Goal: Task Accomplishment & Management: Manage account settings

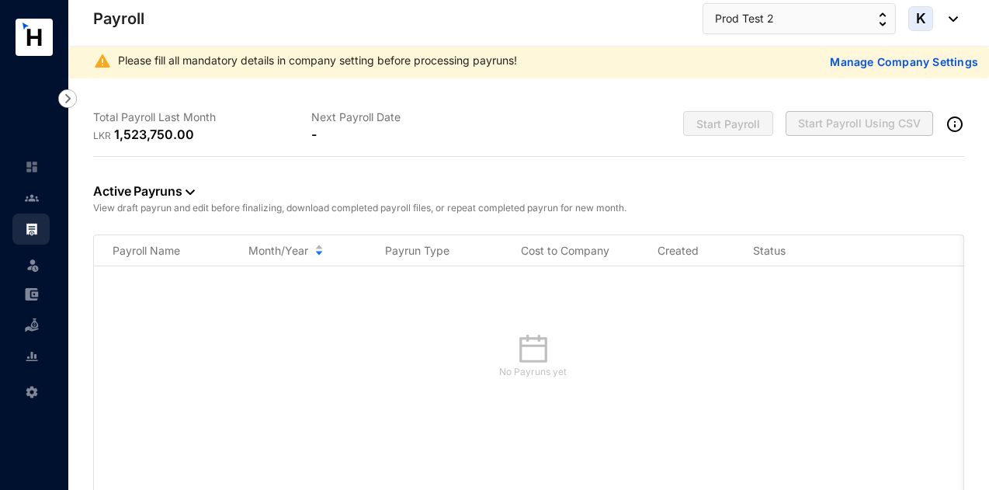
click at [838, 63] on p "Manage Company Settings" at bounding box center [904, 62] width 148 height 16
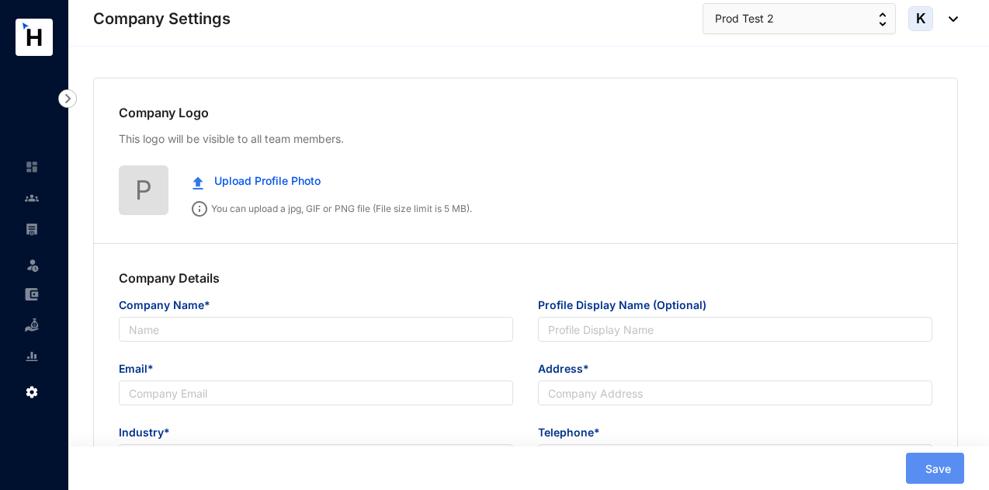
type input "Prod Test 2"
type input "[EMAIL_ADDRESS][DOMAIN_NAME]"
type input "fsdafsdf"
type input "234234353"
radio input "true"
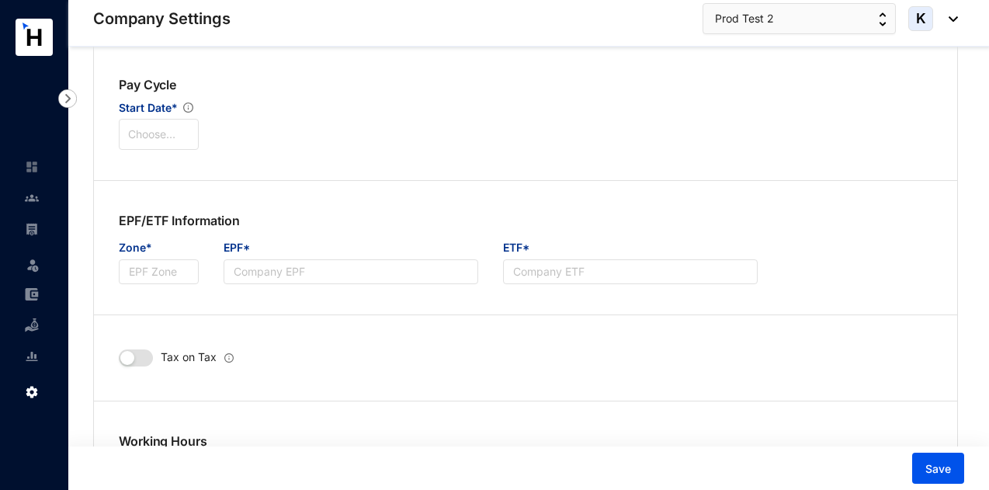
scroll to position [388, 0]
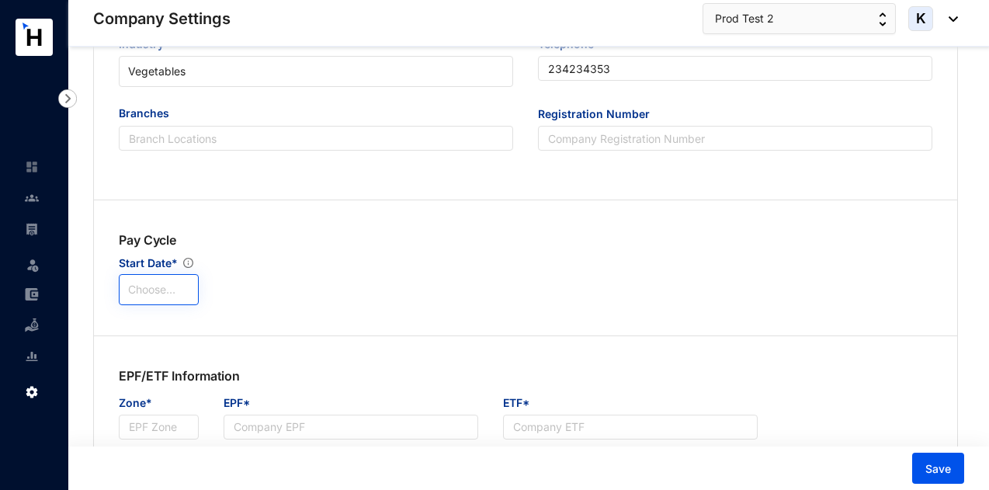
click at [139, 296] on input "search" at bounding box center [158, 289] width 61 height 29
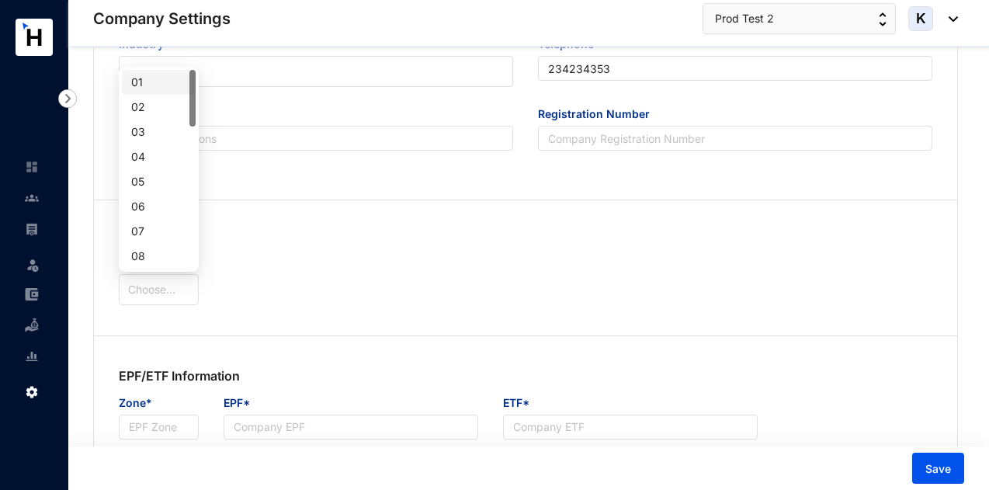
click at [154, 80] on div "01" at bounding box center [158, 82] width 55 height 17
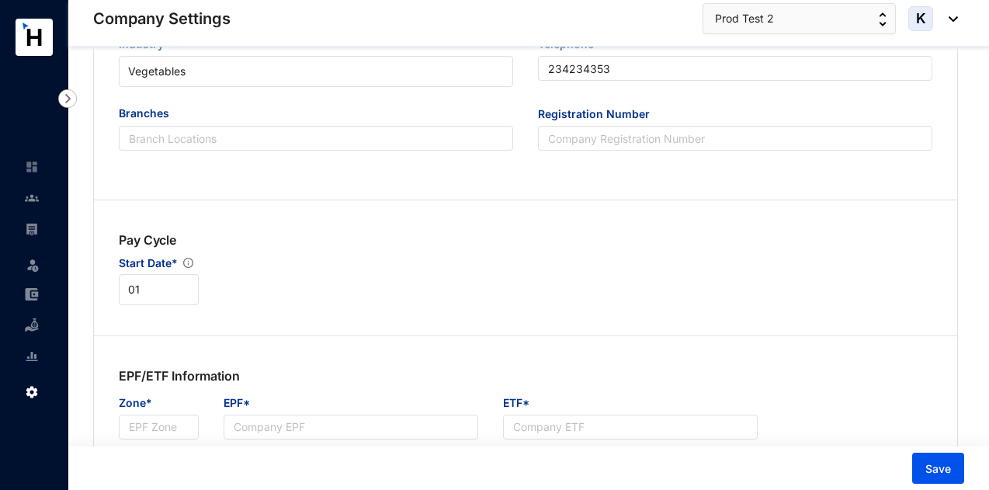
scroll to position [543, 0]
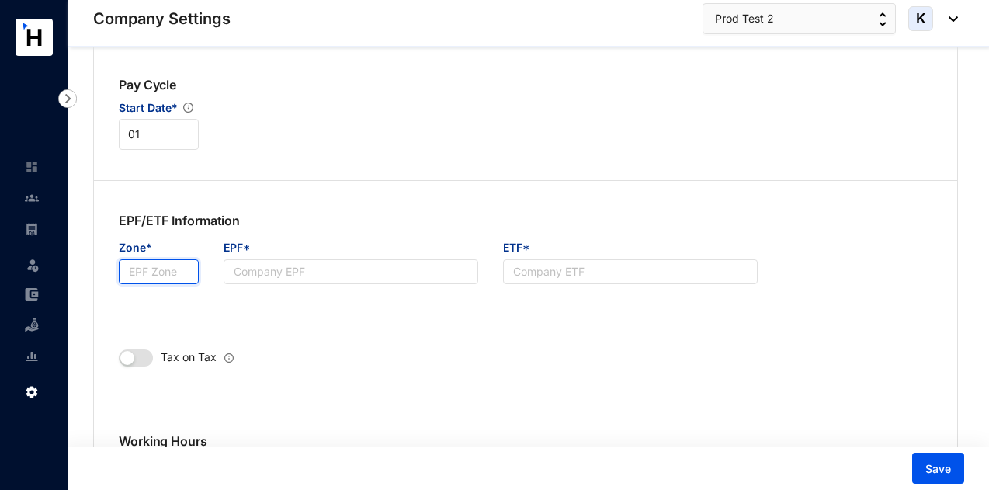
click at [151, 271] on input "Zone*" at bounding box center [159, 271] width 80 height 25
type input "A"
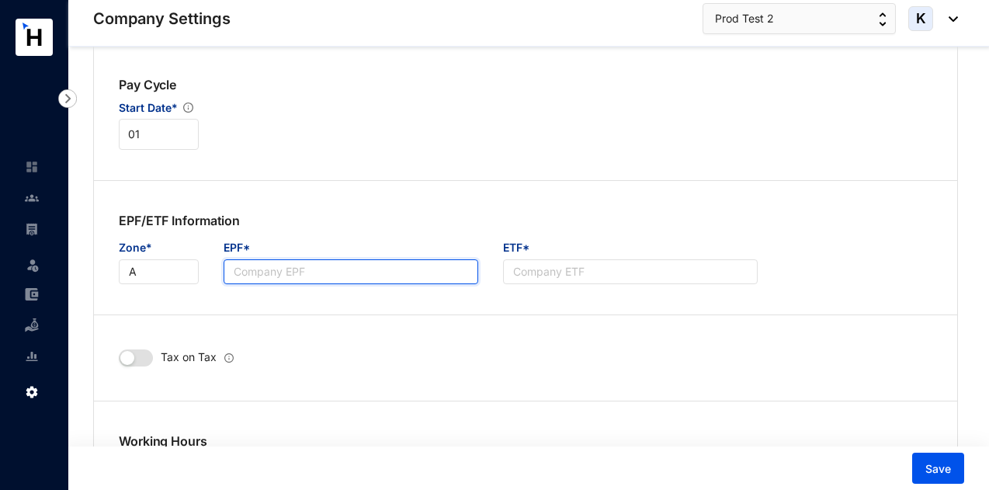
click at [265, 275] on input "EPF*" at bounding box center [350, 271] width 255 height 25
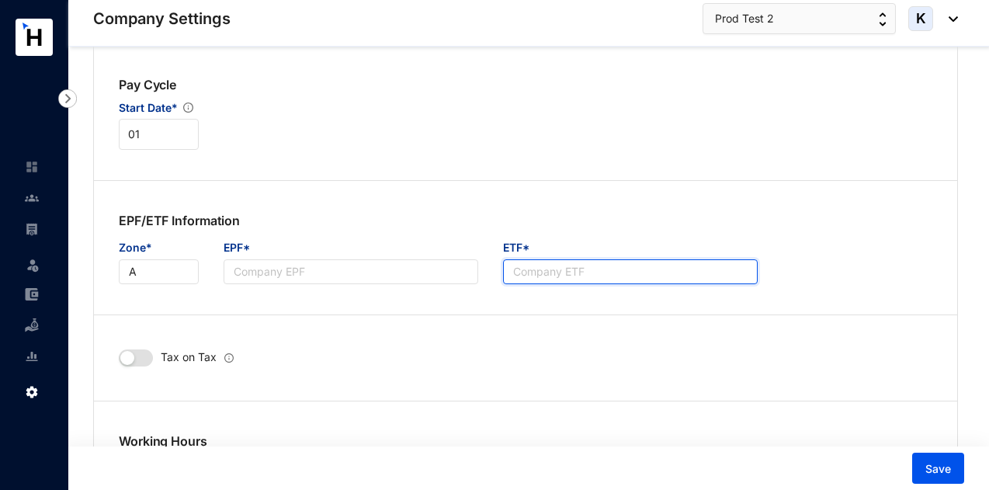
click at [548, 277] on input "ETF*" at bounding box center [630, 271] width 255 height 25
type input "1"
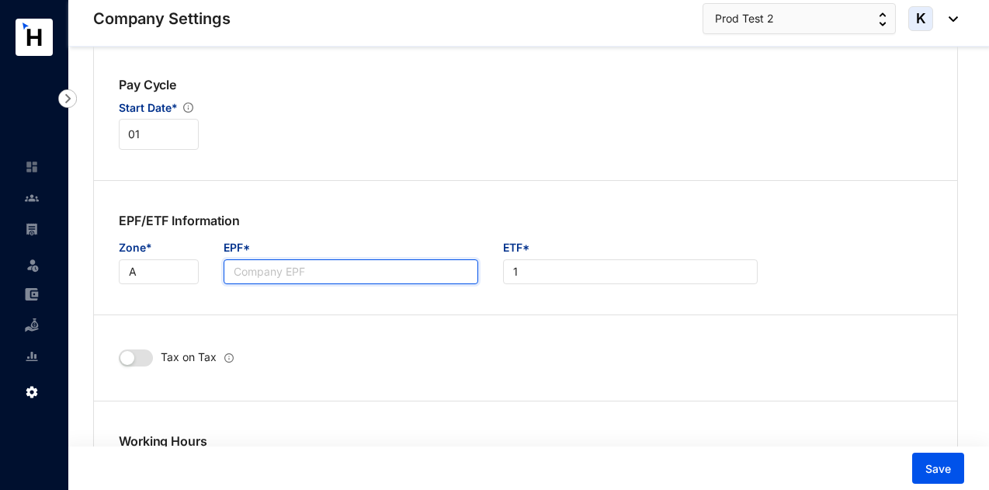
click at [395, 280] on input "EPF*" at bounding box center [350, 271] width 255 height 25
type input "1"
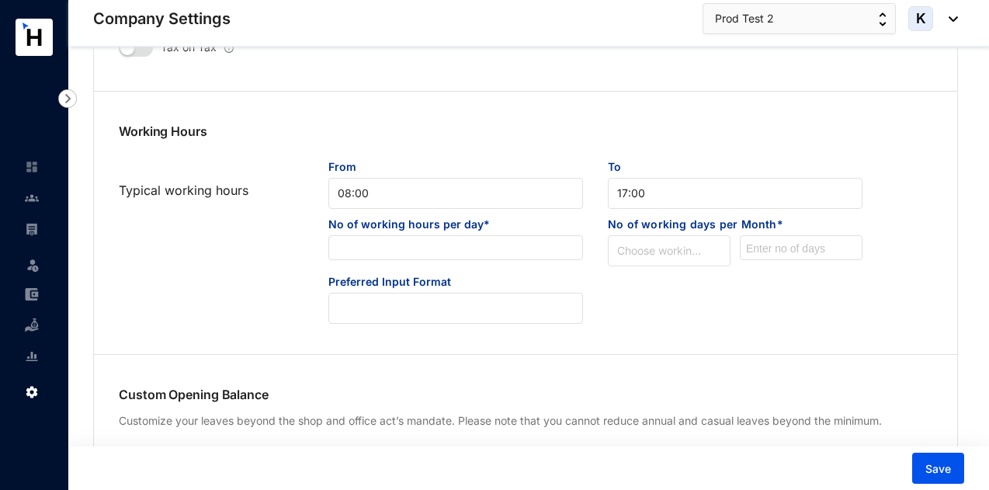
scroll to position [776, 0]
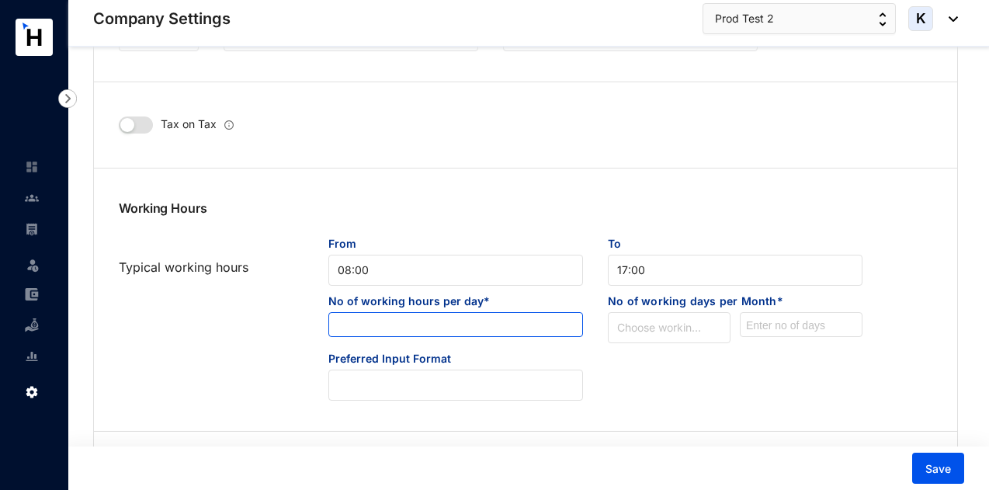
click at [390, 327] on input at bounding box center [455, 325] width 253 height 25
click at [435, 324] on input at bounding box center [455, 325] width 253 height 25
type input "8"
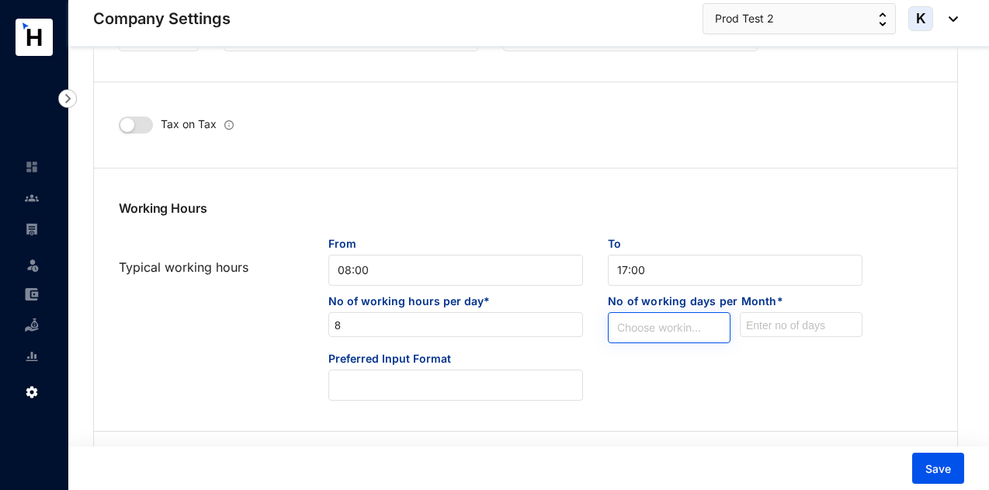
click at [692, 338] on span at bounding box center [669, 327] width 104 height 29
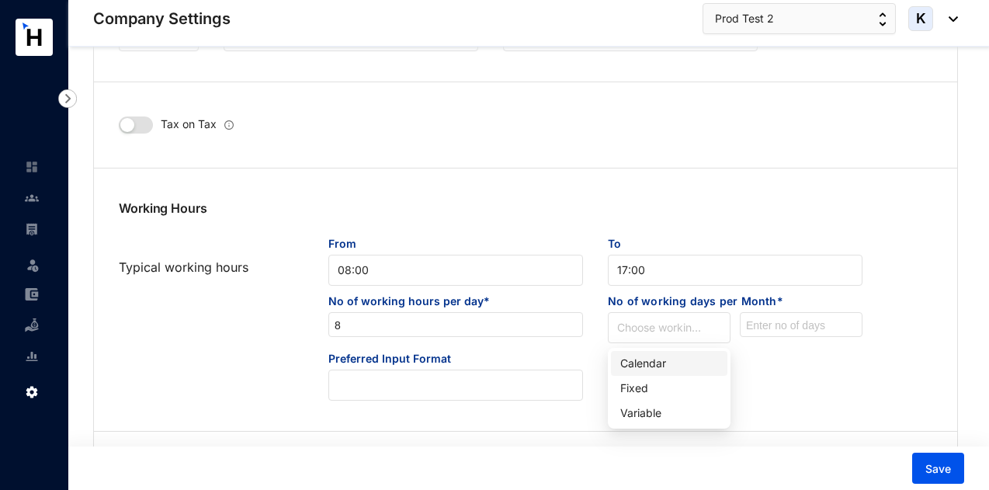
click at [830, 379] on div "Preferred Input Format" at bounding box center [525, 376] width 838 height 50
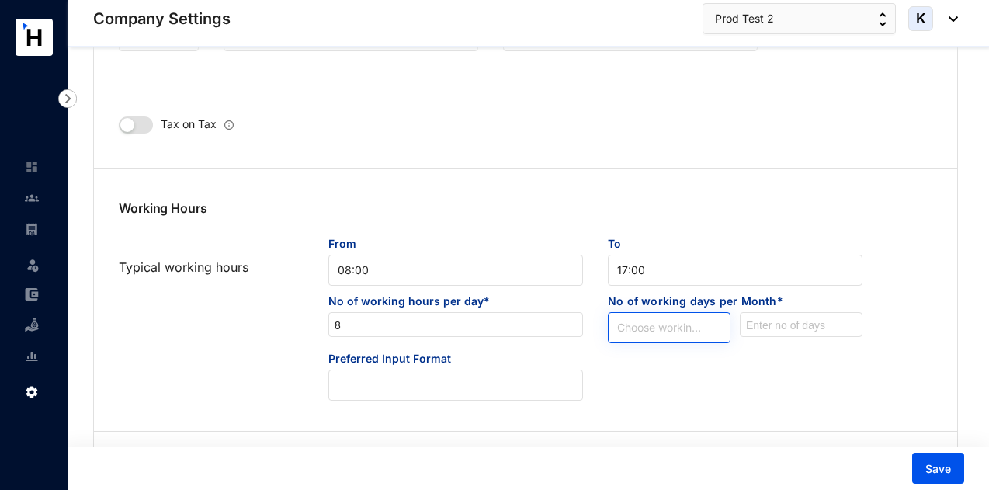
click at [685, 340] on span at bounding box center [669, 327] width 104 height 29
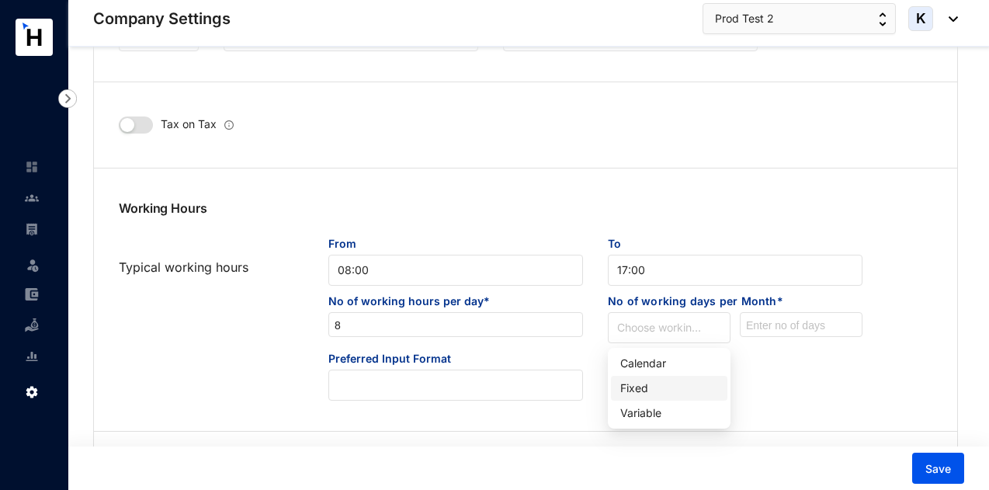
click at [672, 387] on div "Fixed" at bounding box center [669, 387] width 98 height 17
click at [764, 340] on div at bounding box center [801, 327] width 132 height 31
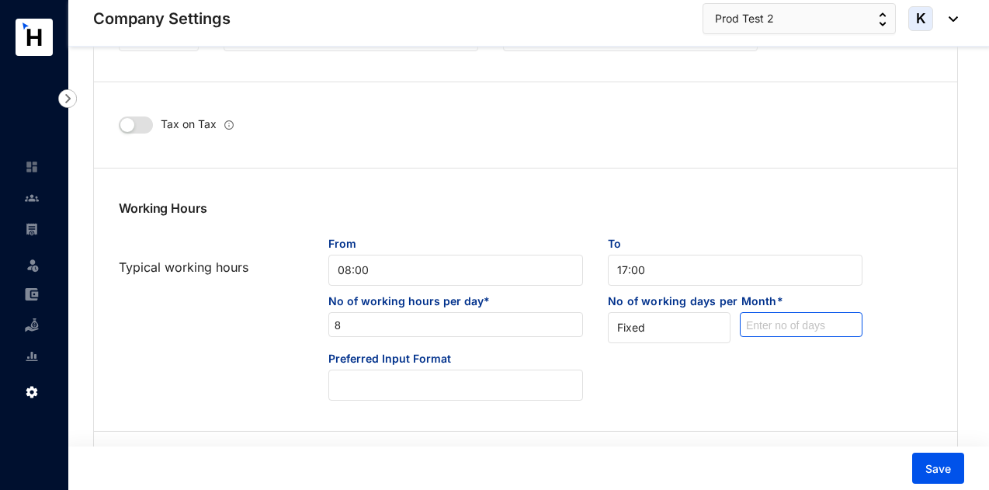
click at [775, 324] on input at bounding box center [800, 325] width 121 height 25
click at [680, 336] on span "Fixed" at bounding box center [669, 327] width 104 height 23
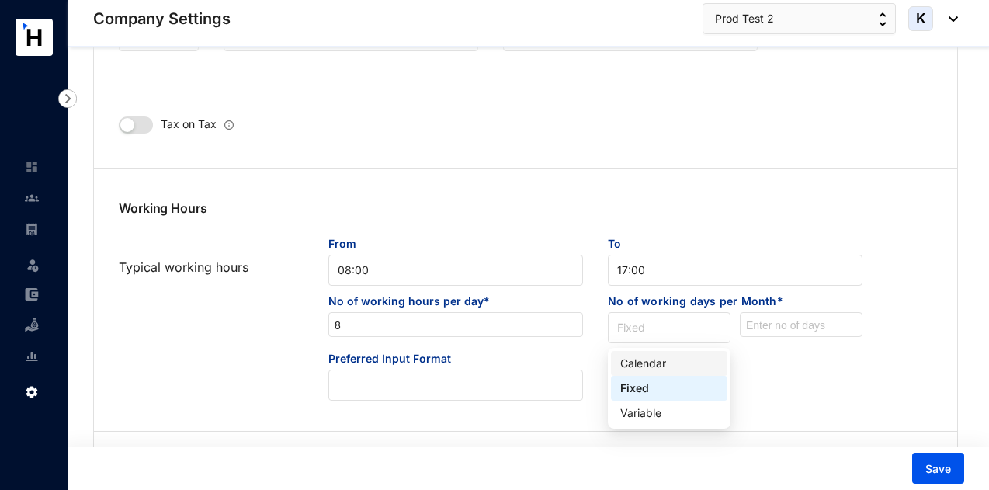
click at [675, 360] on div "Calendar" at bounding box center [669, 363] width 98 height 17
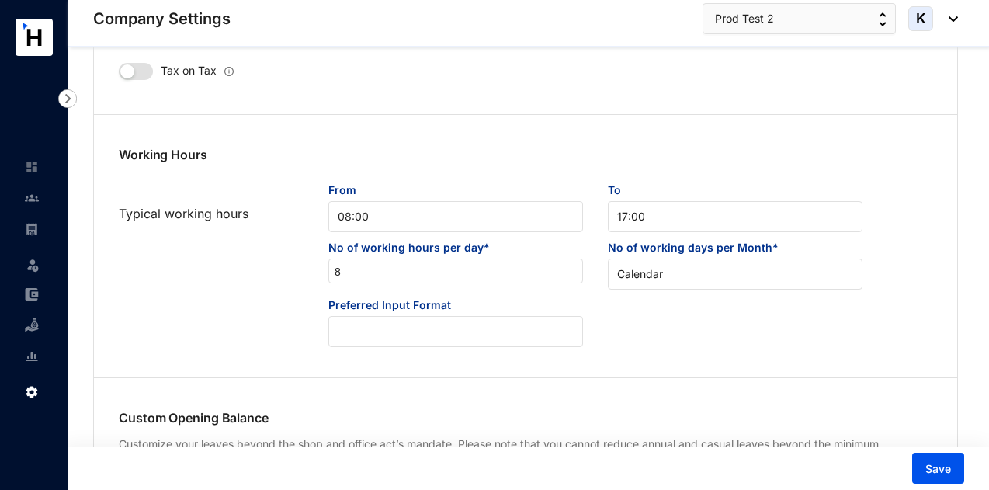
scroll to position [854, 0]
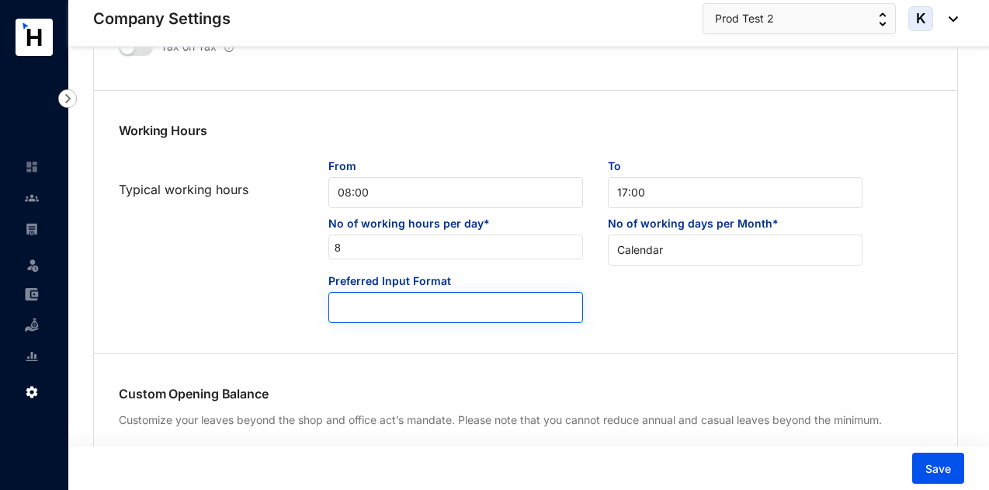
click at [483, 319] on span at bounding box center [456, 307] width 236 height 29
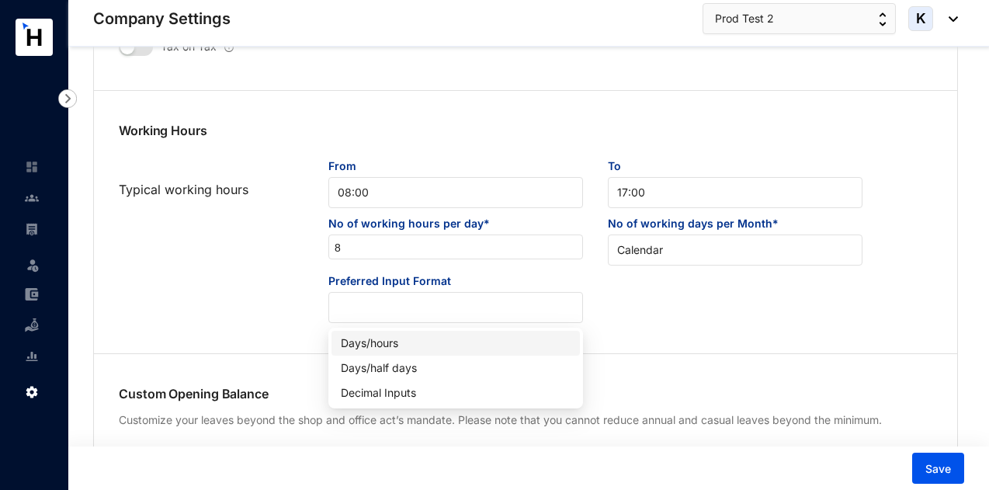
click at [473, 348] on div "Days/hours" at bounding box center [456, 342] width 230 height 17
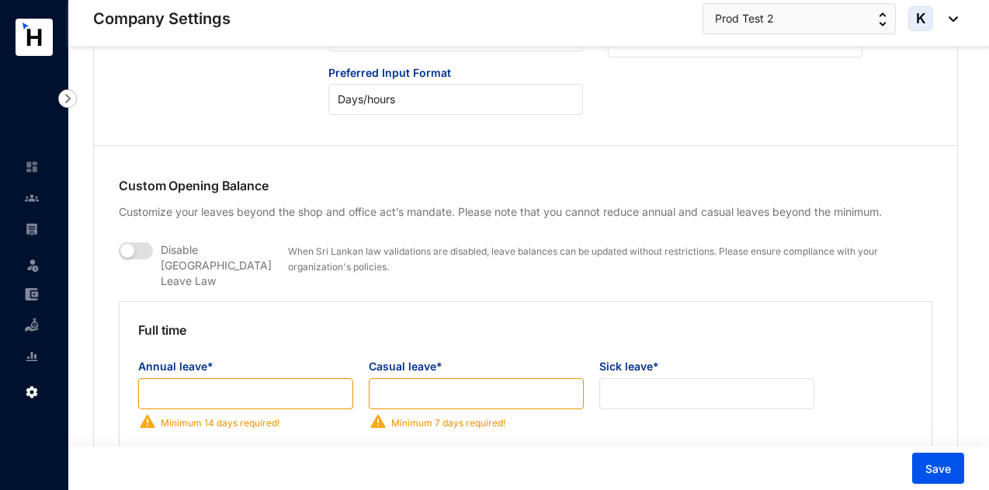
scroll to position [1086, 0]
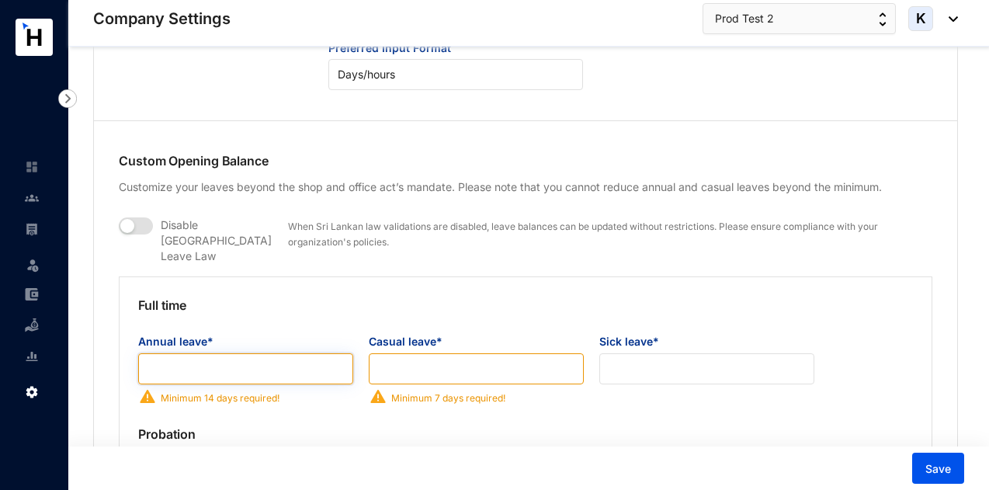
click at [276, 353] on input "Annual leave*" at bounding box center [245, 368] width 215 height 31
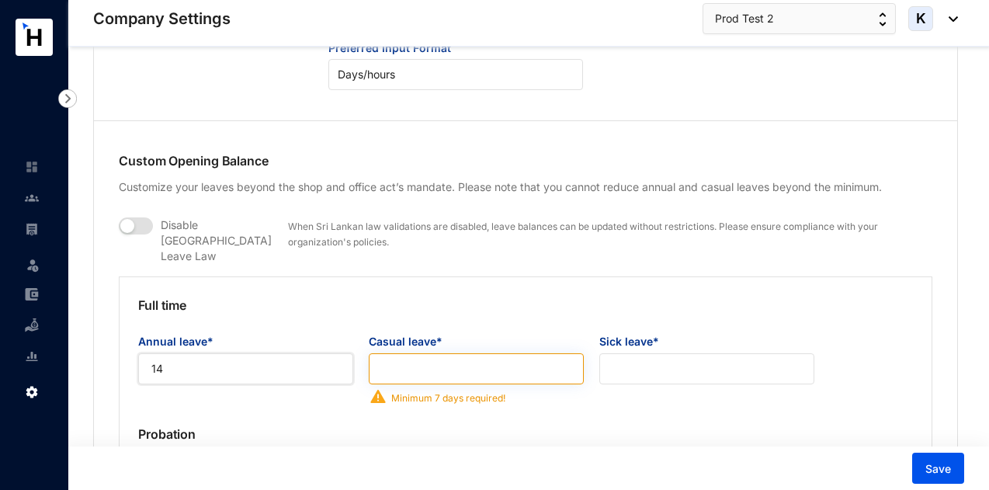
type input "14"
click at [470, 360] on input "Casual leave*" at bounding box center [476, 368] width 215 height 31
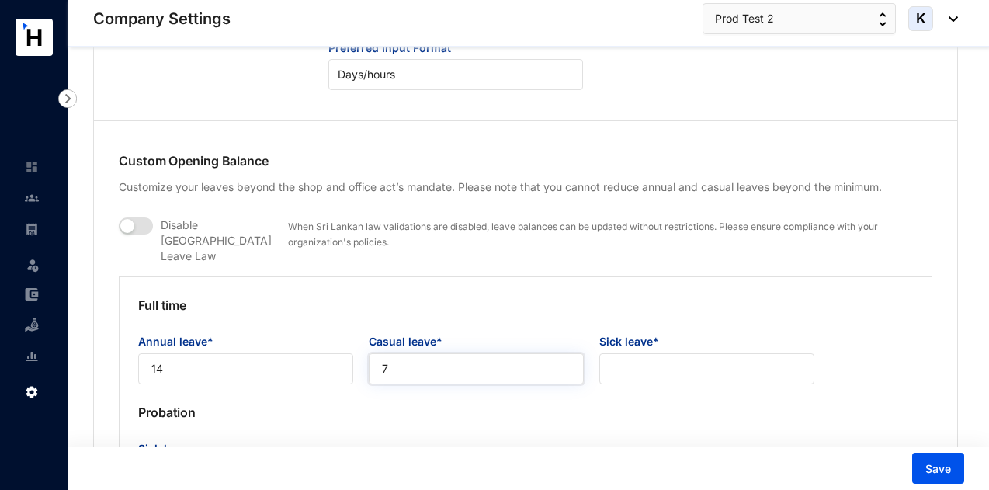
type input "7"
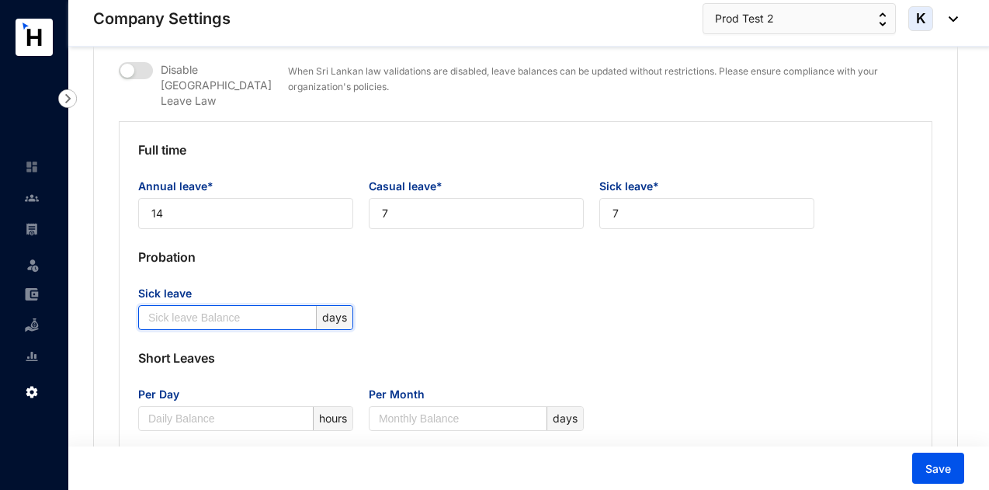
click at [287, 306] on input "Sick leave" at bounding box center [230, 317] width 165 height 23
type input "7"
type input "3"
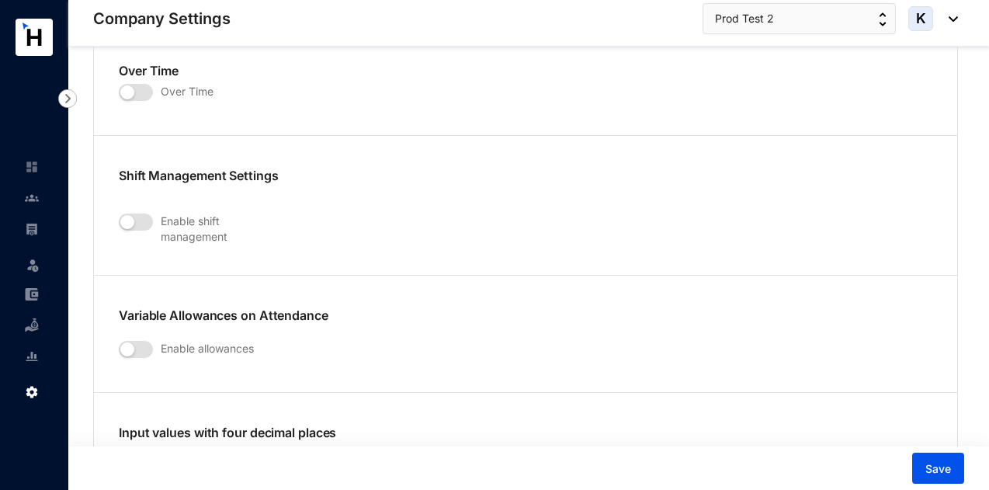
scroll to position [2406, 0]
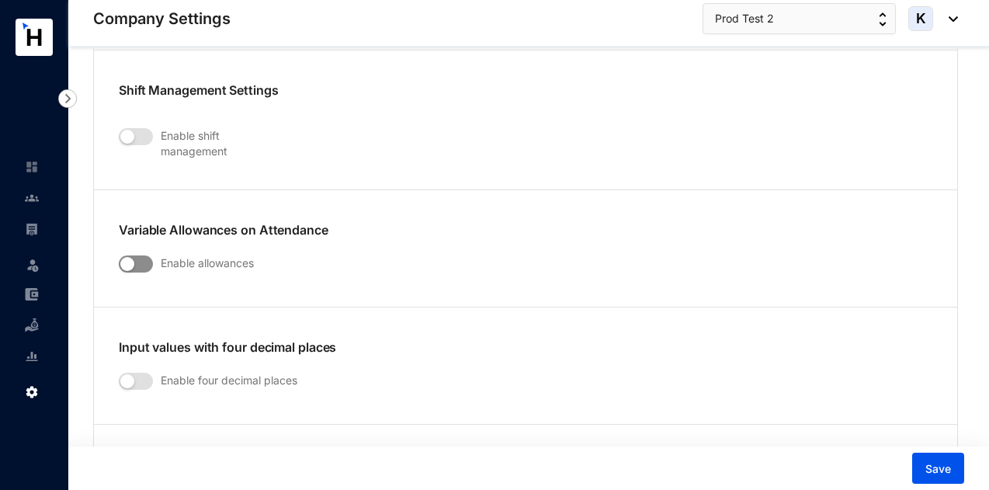
type input "2"
click at [121, 257] on div "button" at bounding box center [127, 264] width 14 height 14
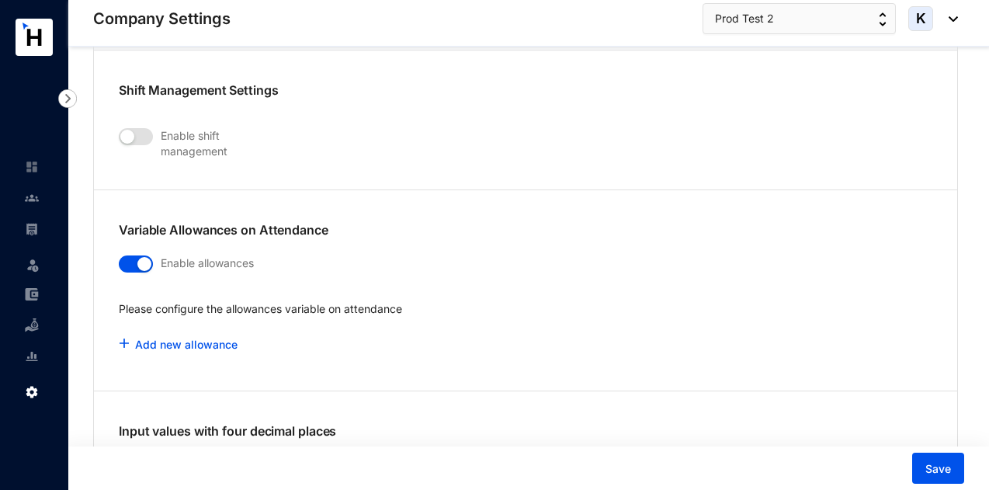
click at [138, 257] on div "button" at bounding box center [144, 264] width 14 height 14
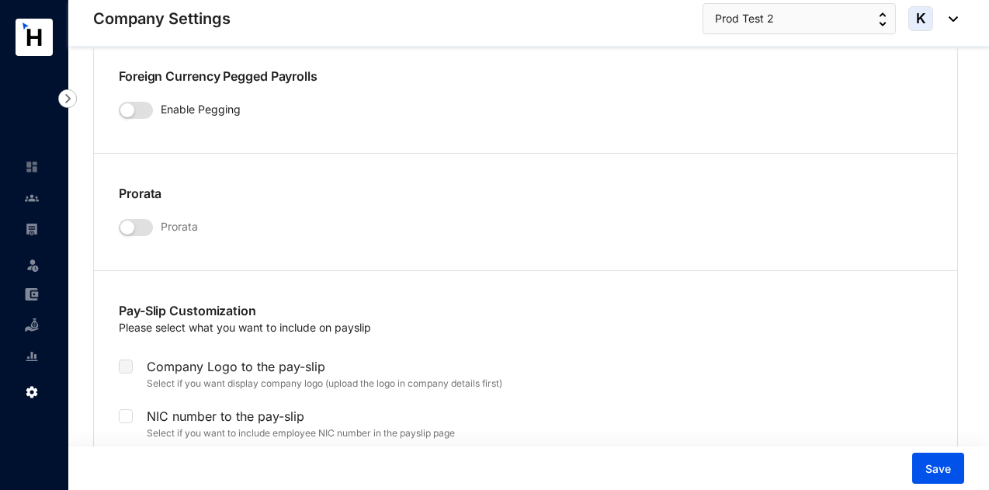
scroll to position [2716, 0]
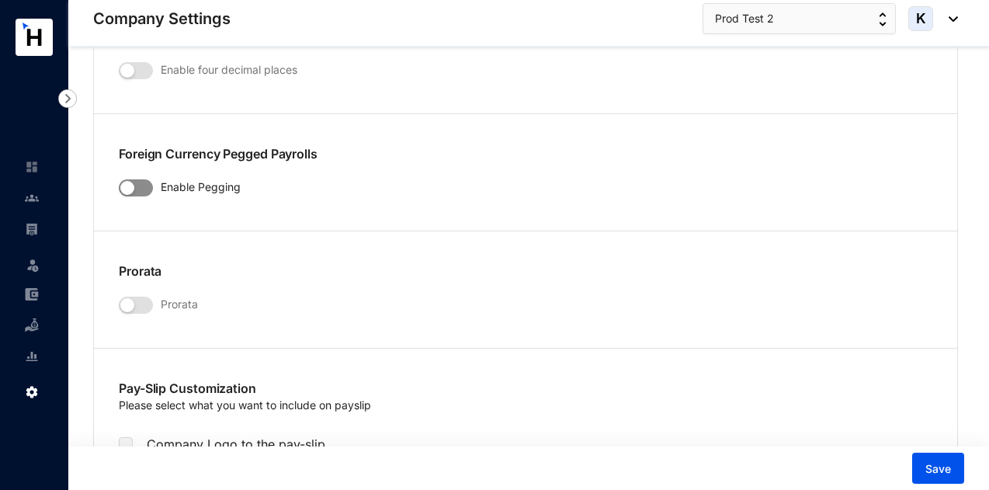
click at [141, 179] on span "button" at bounding box center [136, 187] width 34 height 17
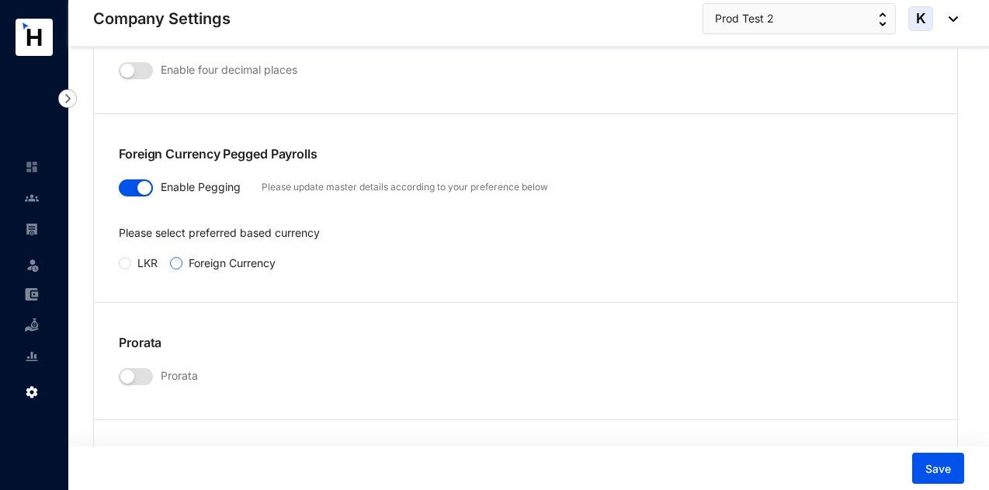
click at [172, 257] on input "Foreign Currency" at bounding box center [176, 263] width 12 height 12
radio input "true"
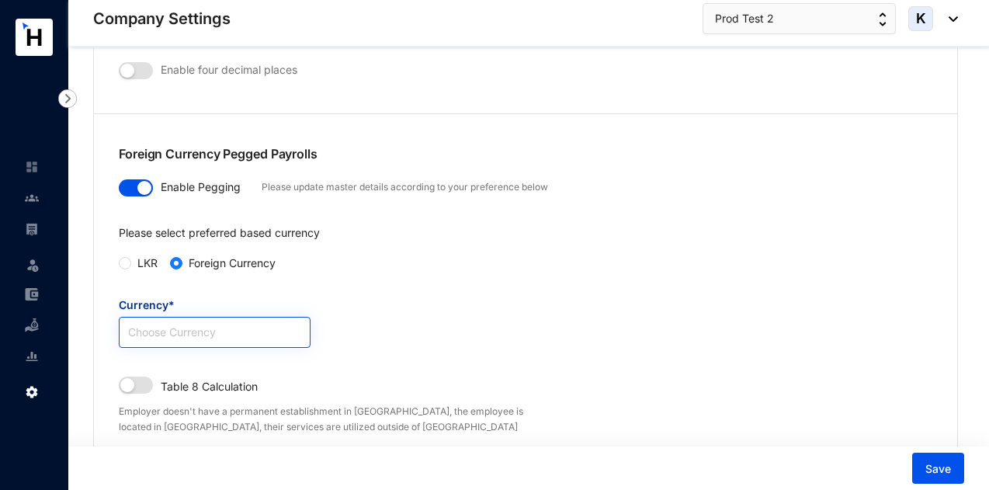
click at [169, 321] on input "Currency*" at bounding box center [214, 328] width 173 height 23
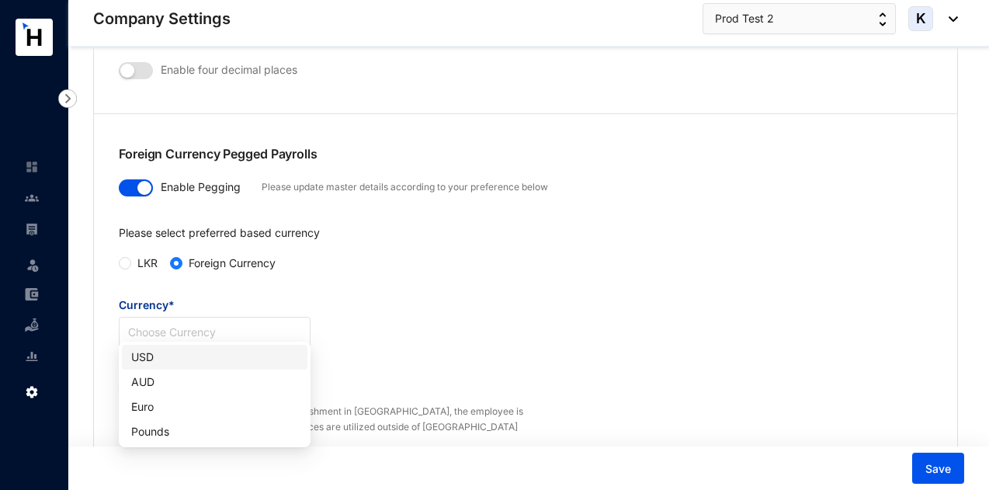
click at [172, 355] on div "USD" at bounding box center [214, 356] width 167 height 17
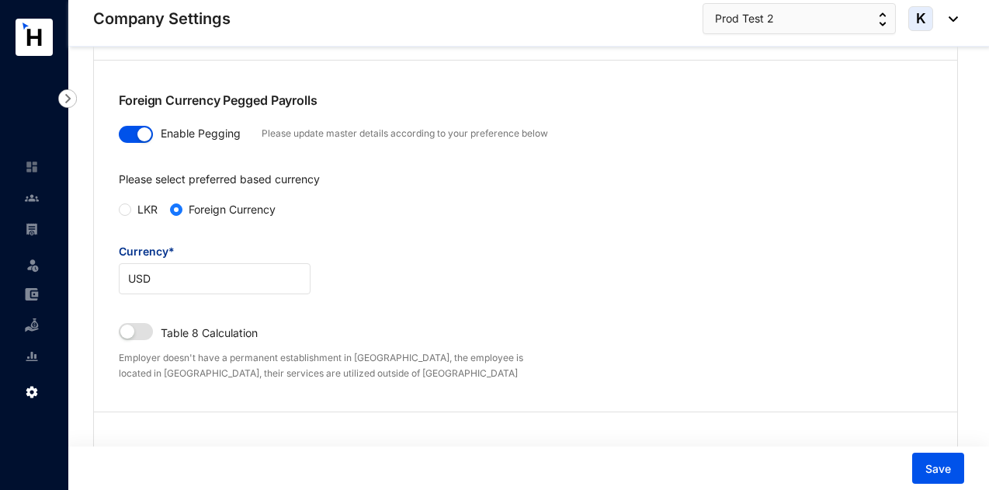
scroll to position [2794, 0]
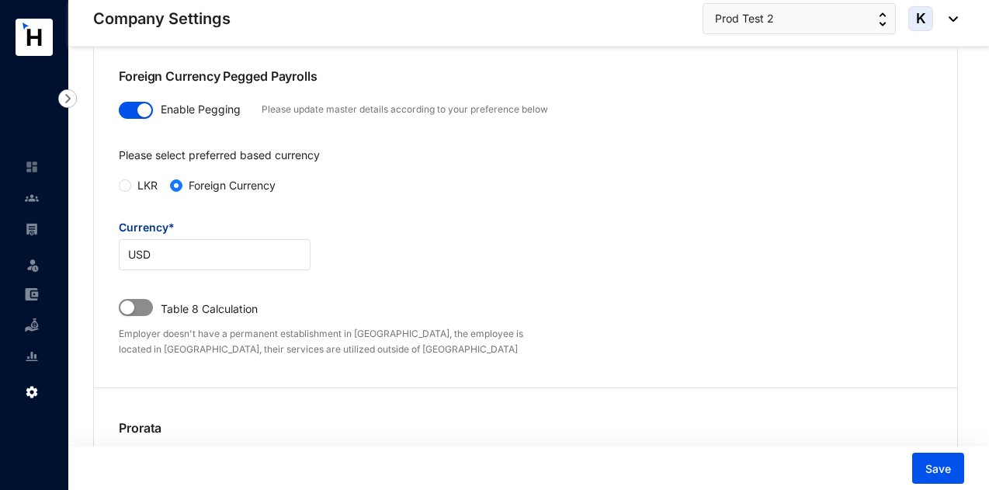
click at [144, 299] on span "button" at bounding box center [136, 307] width 34 height 17
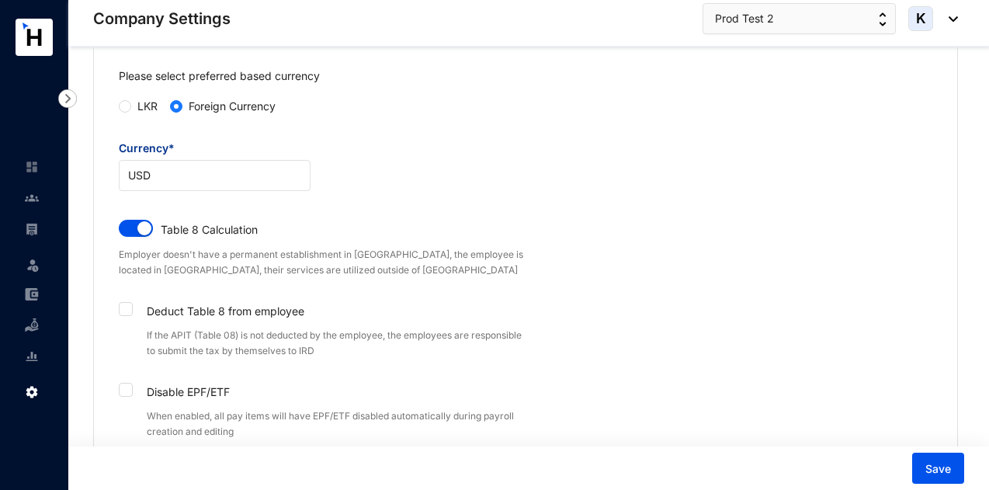
scroll to position [2949, 0]
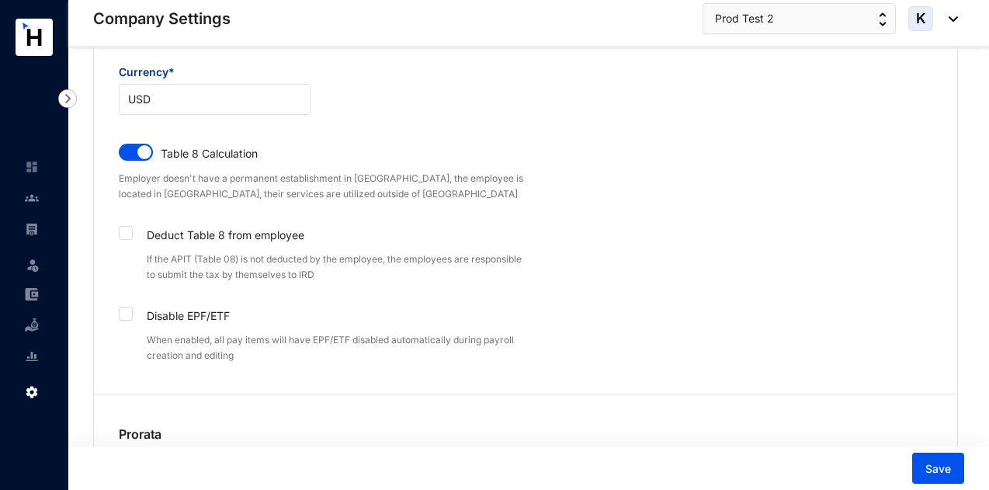
click at [134, 228] on div "Deduct Table 8 from employee" at bounding box center [322, 232] width 407 height 25
click at [129, 226] on span at bounding box center [126, 233] width 14 height 14
click at [129, 226] on input "checkbox" at bounding box center [124, 231] width 11 height 11
checkbox input "true"
click at [129, 307] on span at bounding box center [126, 314] width 14 height 14
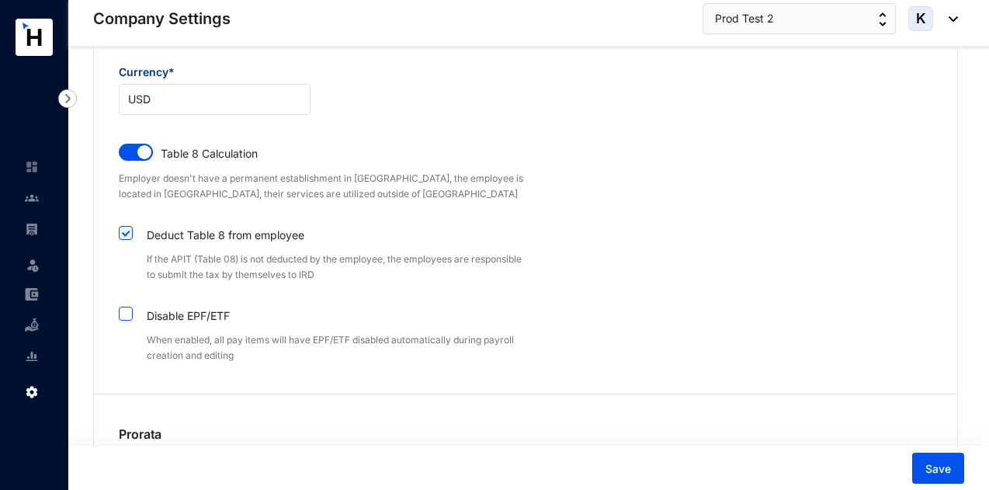
click at [127, 309] on span at bounding box center [126, 314] width 14 height 14
click at [127, 309] on input "checkbox" at bounding box center [124, 312] width 11 height 11
click at [128, 307] on input "checkbox" at bounding box center [124, 312] width 11 height 11
click at [168, 303] on p "Disable EPF/ETF" at bounding box center [181, 313] width 97 height 20
click at [132, 307] on span at bounding box center [126, 314] width 14 height 14
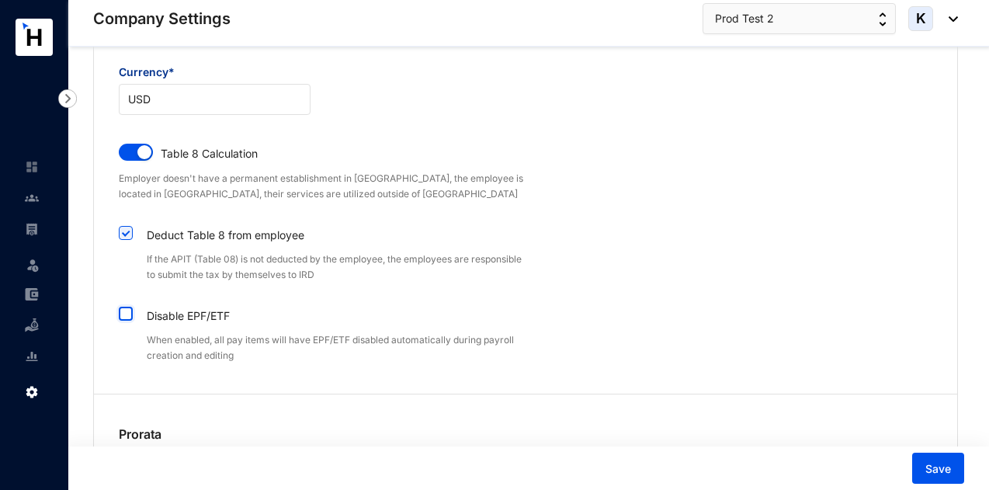
click at [130, 307] on input "checkbox" at bounding box center [124, 312] width 11 height 11
checkbox input "true"
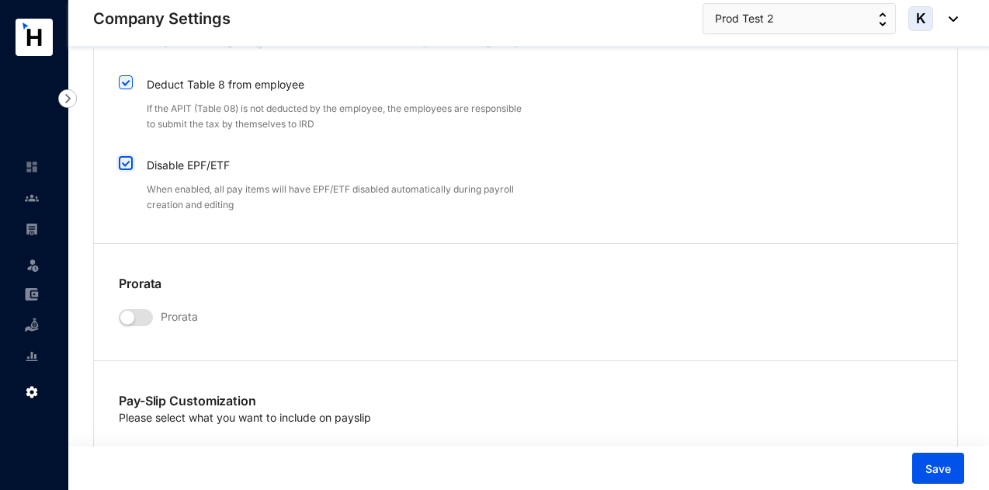
scroll to position [3104, 0]
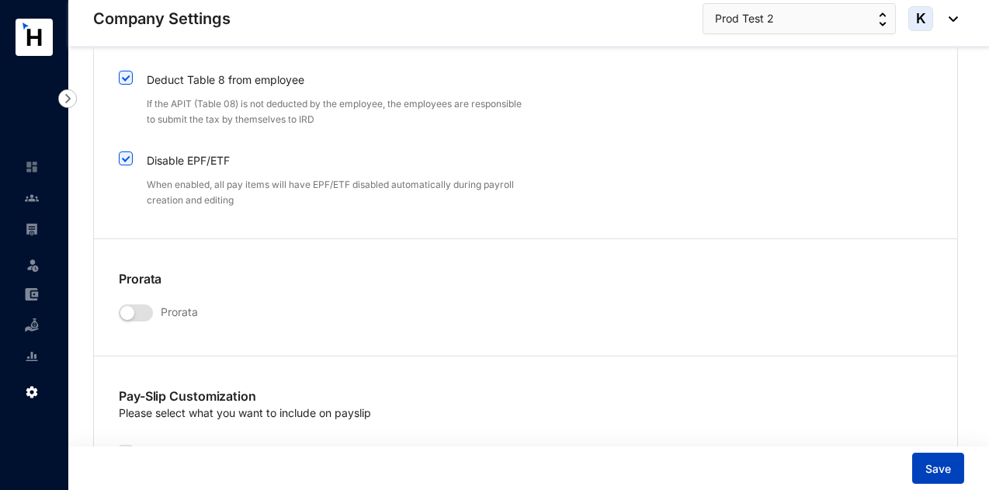
click at [930, 472] on span "Save" at bounding box center [938, 469] width 26 height 16
click at [35, 230] on img at bounding box center [32, 229] width 14 height 14
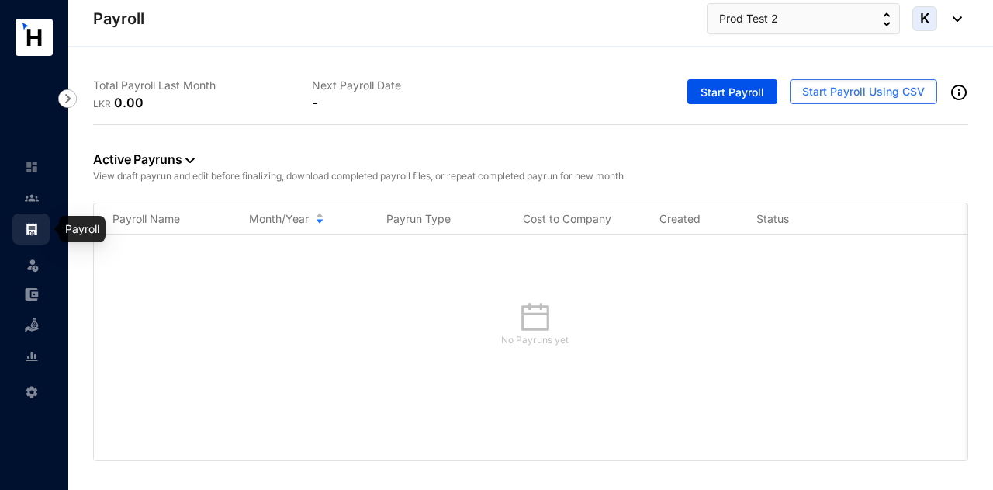
click at [42, 190] on link at bounding box center [44, 198] width 39 height 16
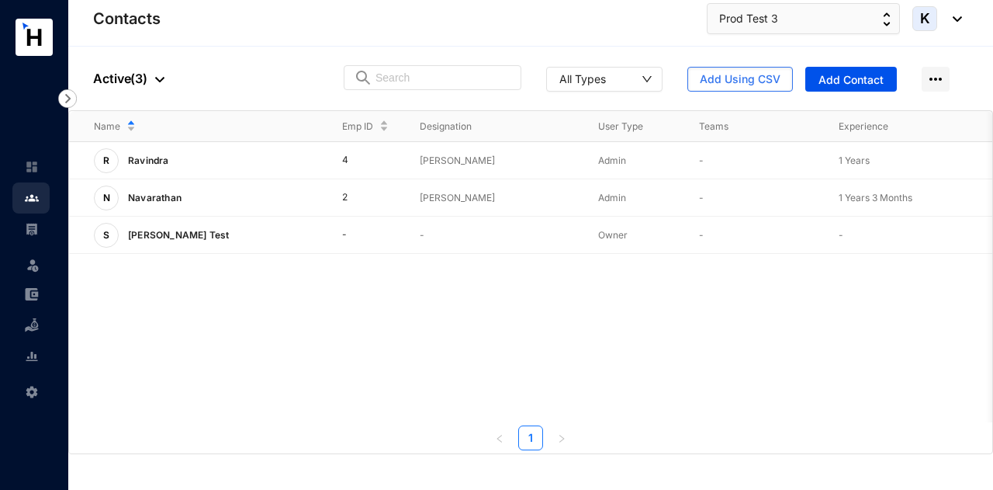
click at [34, 237] on link at bounding box center [44, 229] width 39 height 16
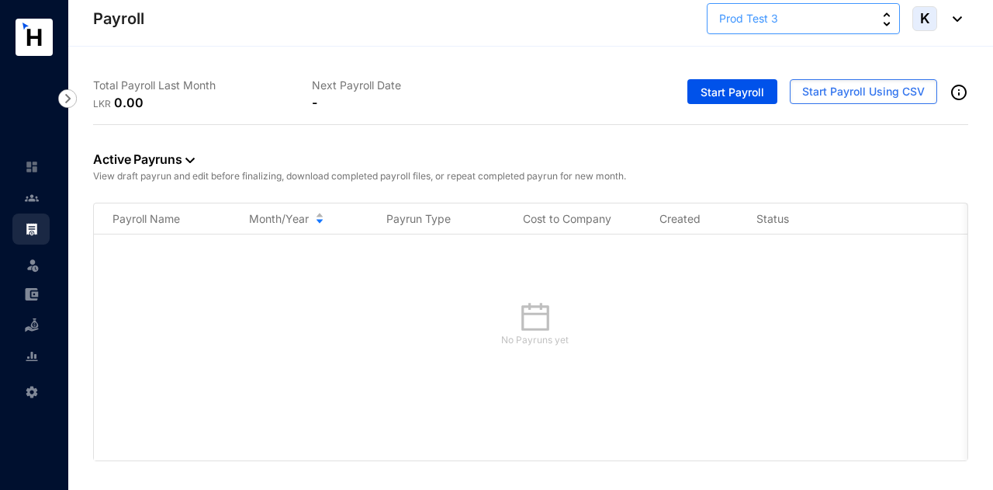
click at [720, 19] on span "Prod Test 3" at bounding box center [748, 18] width 59 height 17
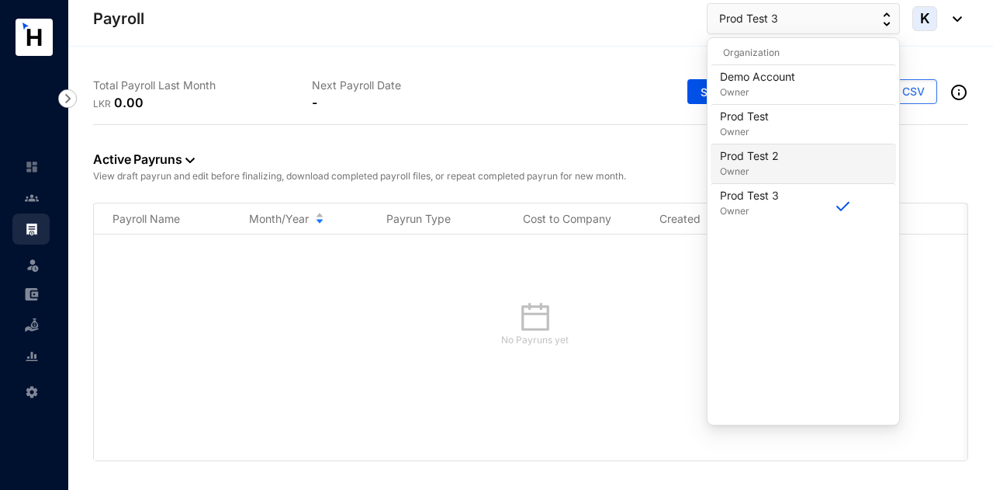
click at [757, 157] on p "Prod Test 2" at bounding box center [749, 156] width 59 height 16
